Goal: Task Accomplishment & Management: Use online tool/utility

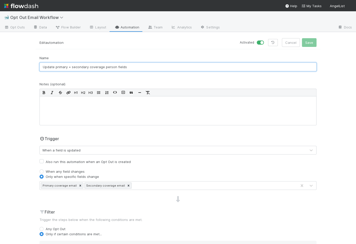
click at [89, 66] on input "Update primary + secondary coverage person fields" at bounding box center [177, 66] width 277 height 9
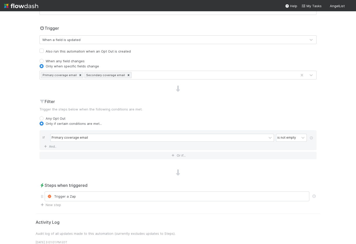
scroll to position [117, 0]
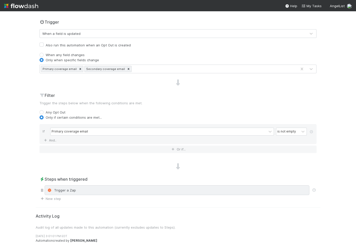
click at [80, 192] on div "Trigger a Zap" at bounding box center [177, 190] width 264 height 10
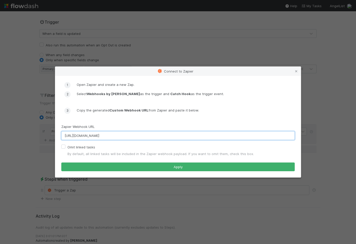
click at [150, 140] on input "[URL][DOMAIN_NAME]" at bounding box center [177, 135] width 233 height 9
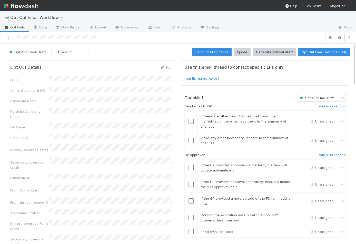
scroll to position [104, 161]
click at [111, 50] on div "Opt-Out Email Draft Assign Send Email Opt Outs Ignore Generate manual draft Opt…" at bounding box center [178, 52] width 344 height 9
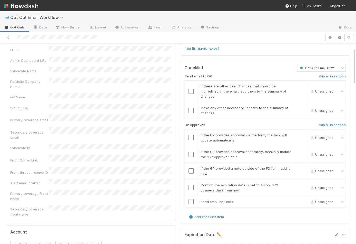
scroll to position [0, 0]
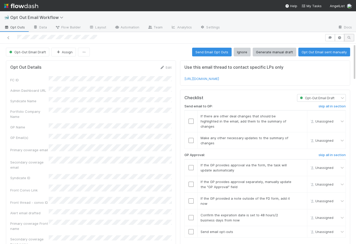
click at [348, 37] on icon "button" at bounding box center [348, 37] width 5 height 3
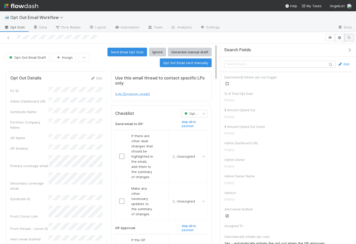
scroll to position [0, 0]
click at [304, 62] on input "text" at bounding box center [279, 64] width 111 height 7
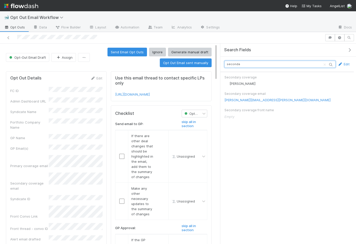
type input "secondar"
